Goal: Task Accomplishment & Management: Use online tool/utility

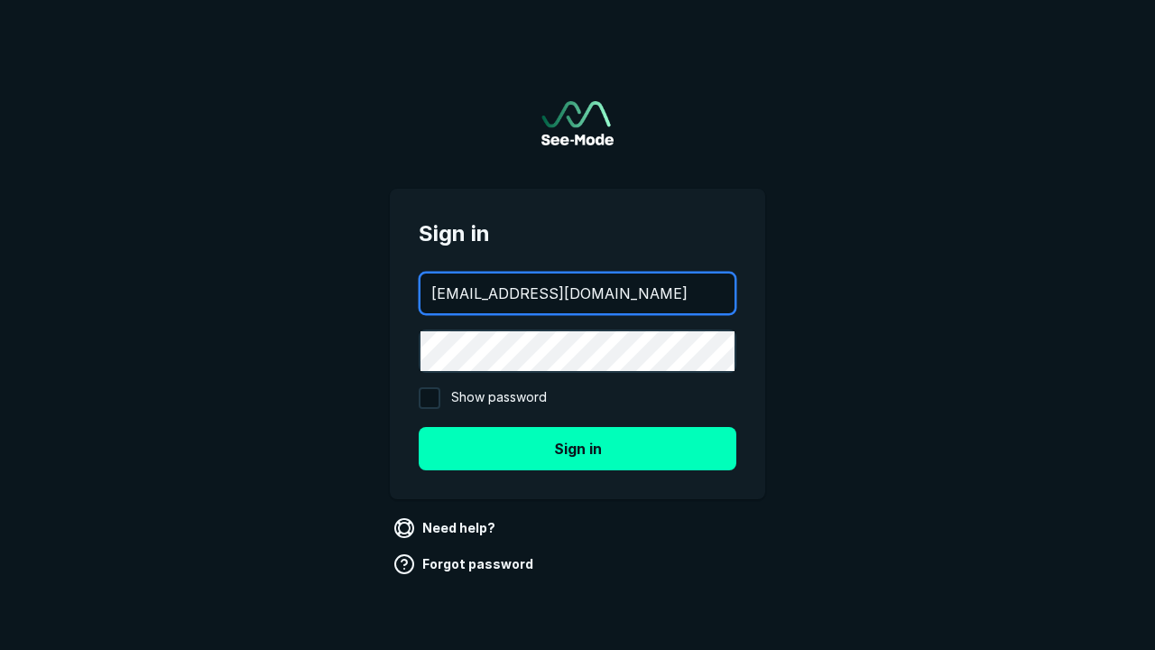
type input "aws+playwright@see-mode.com"
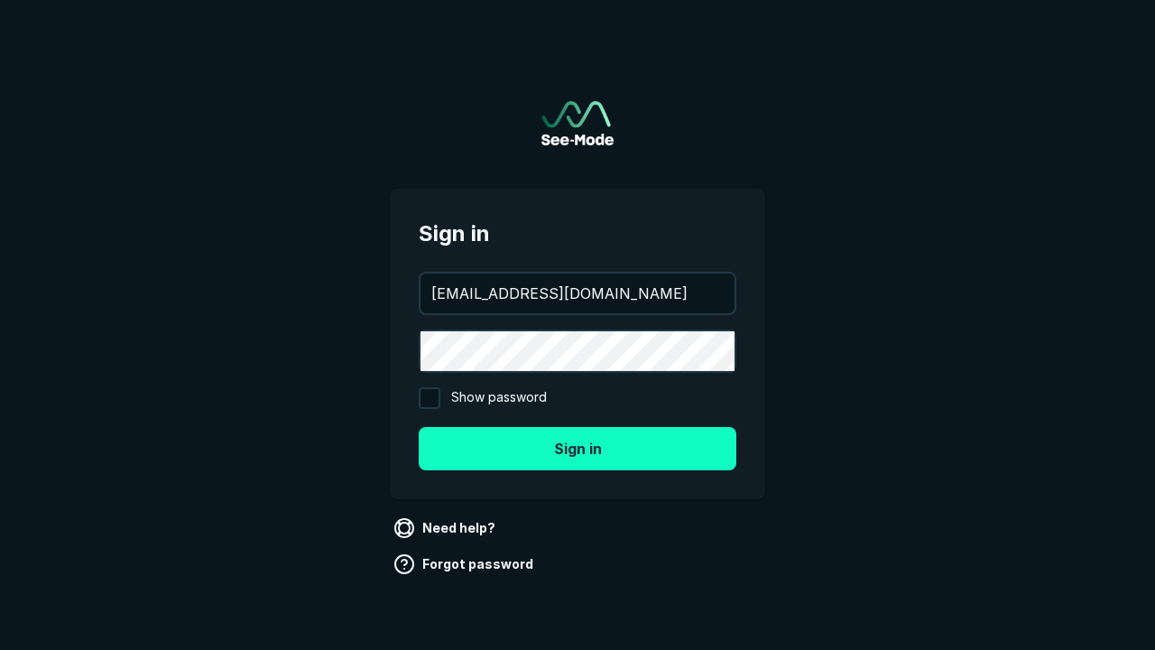
click at [578, 448] on button "Sign in" at bounding box center [578, 448] width 318 height 43
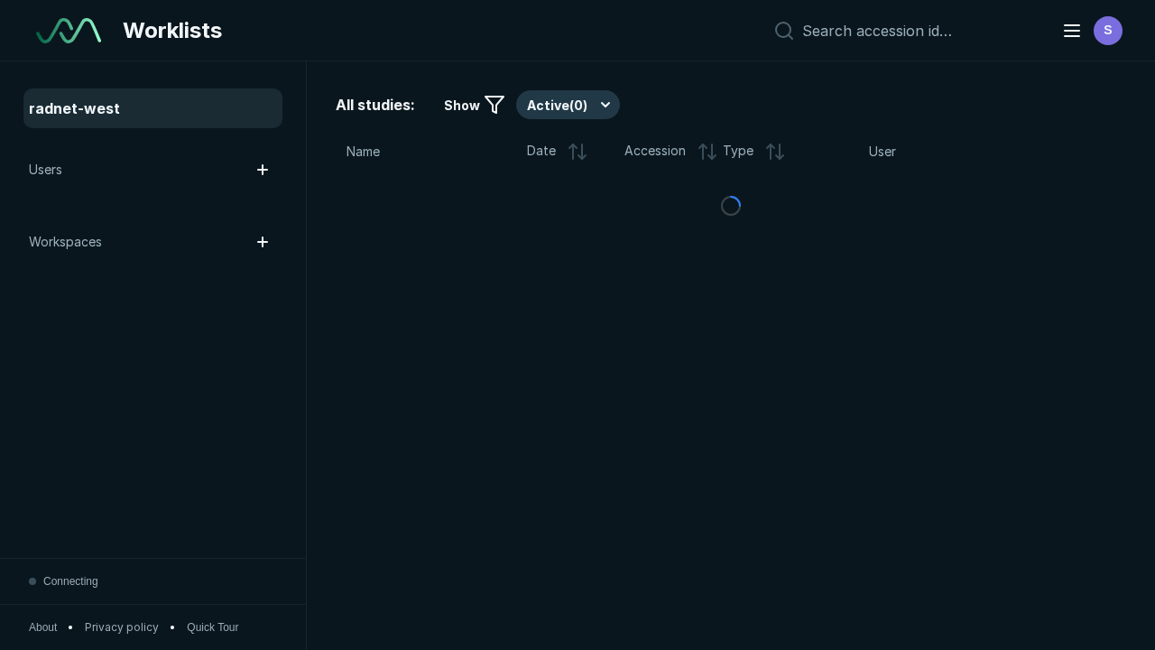
scroll to position [4929, 7518]
